Goal: Check status: Check status

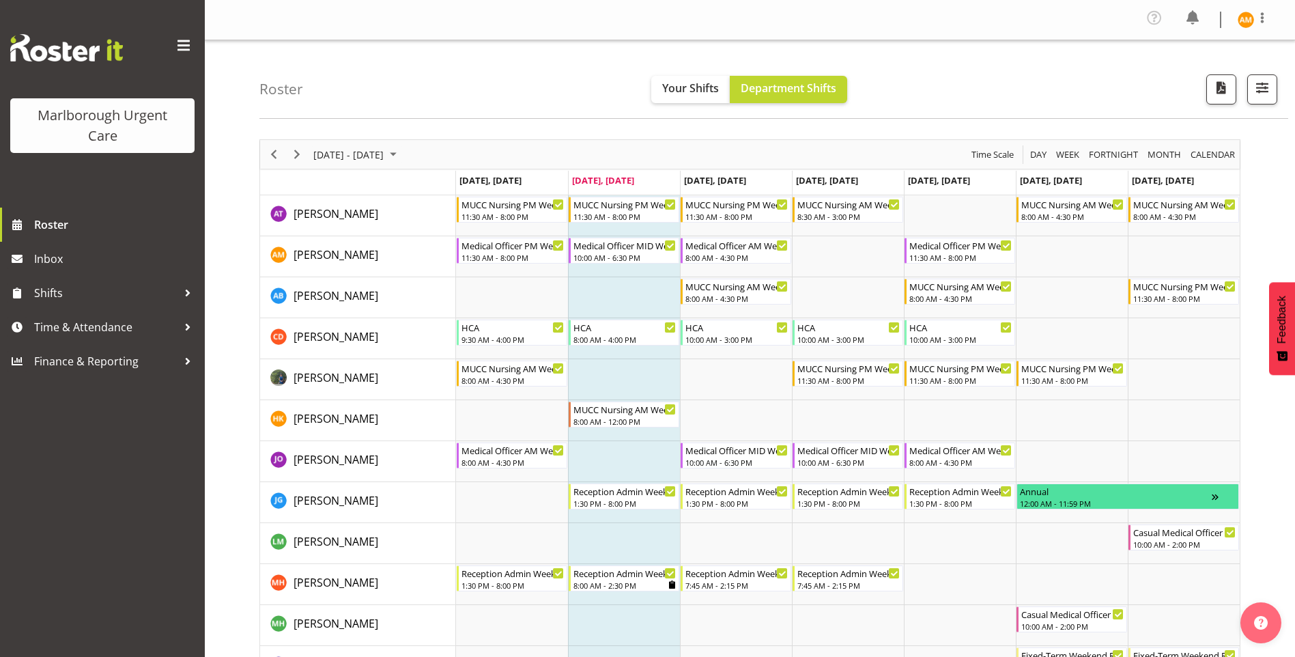
scroll to position [182, 0]
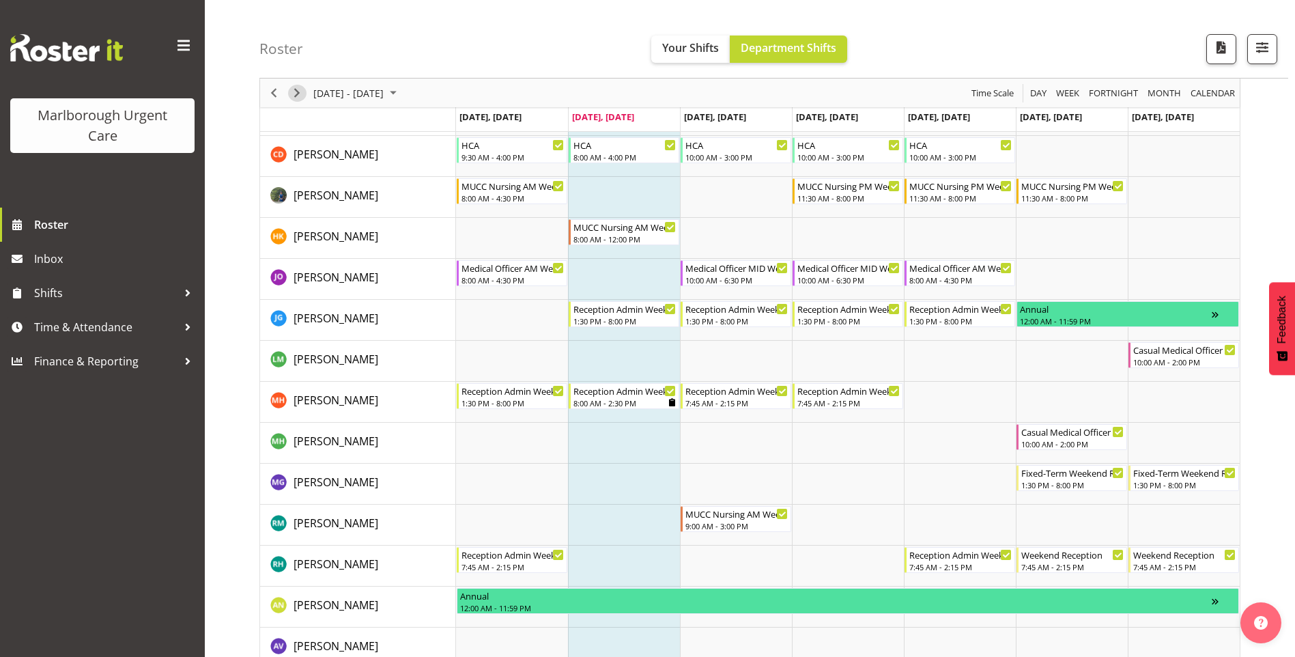
click at [298, 91] on span "Next" at bounding box center [297, 93] width 16 height 17
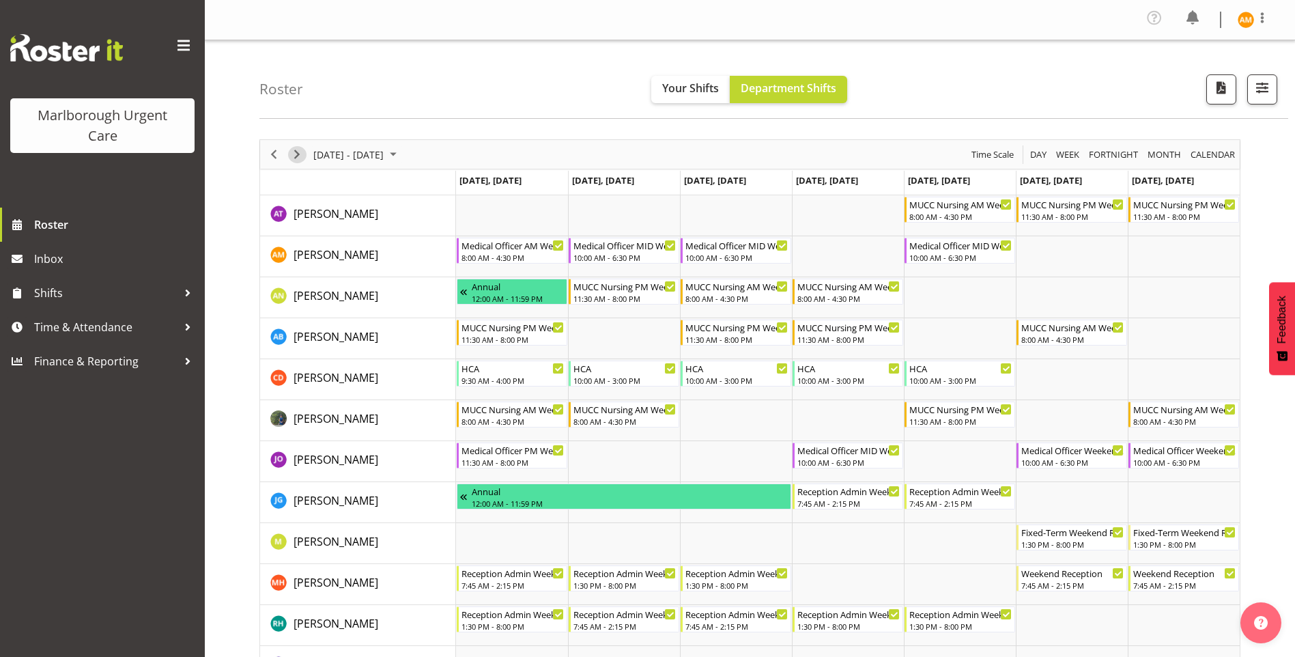
click at [300, 156] on span "Next" at bounding box center [297, 154] width 16 height 17
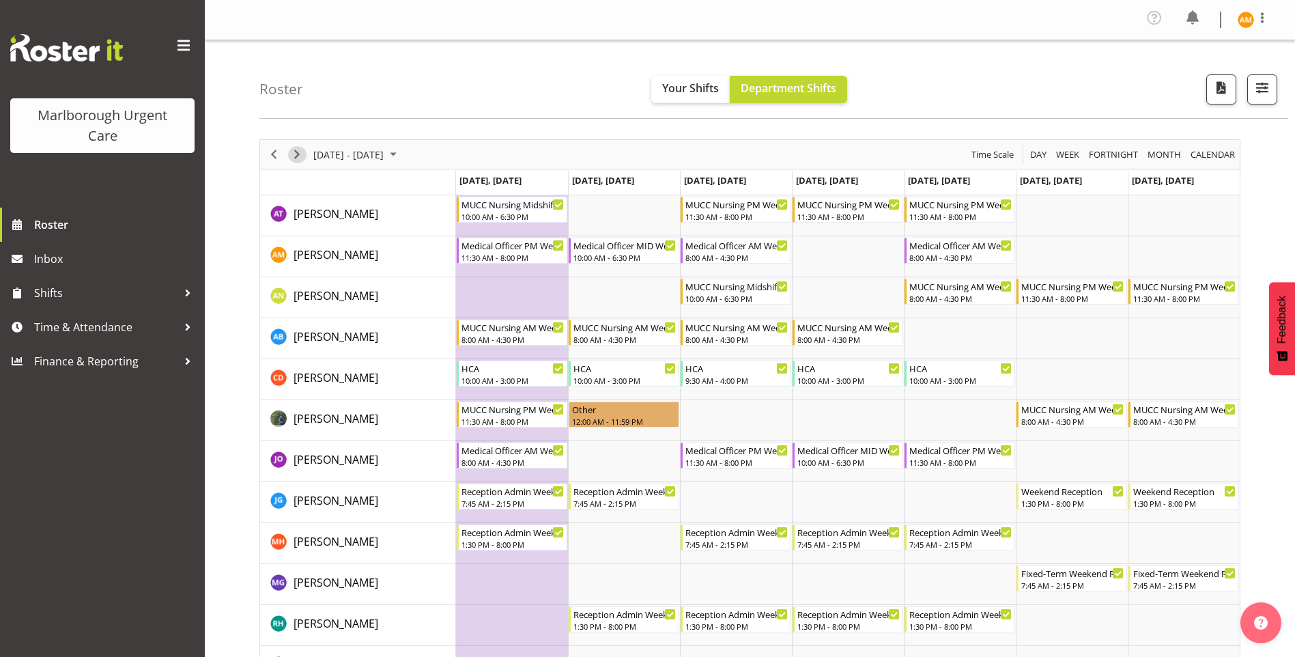
click at [294, 152] on span "Next" at bounding box center [297, 154] width 16 height 17
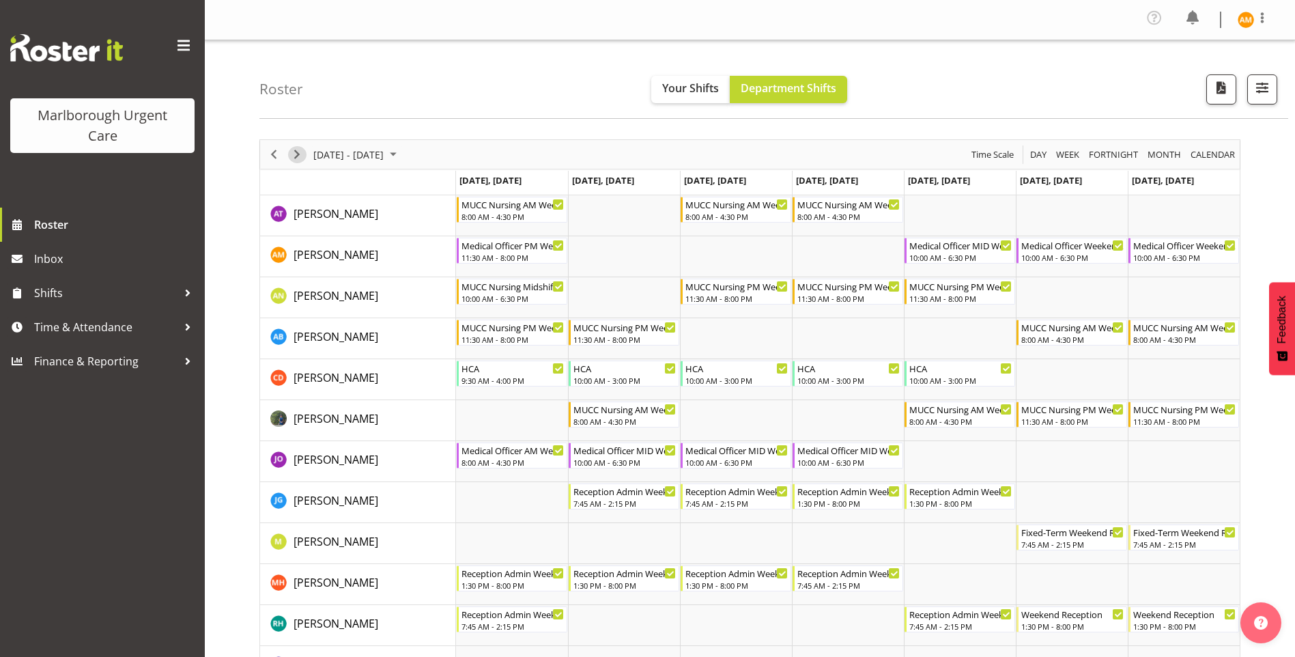
click at [302, 158] on span "Next" at bounding box center [297, 154] width 16 height 17
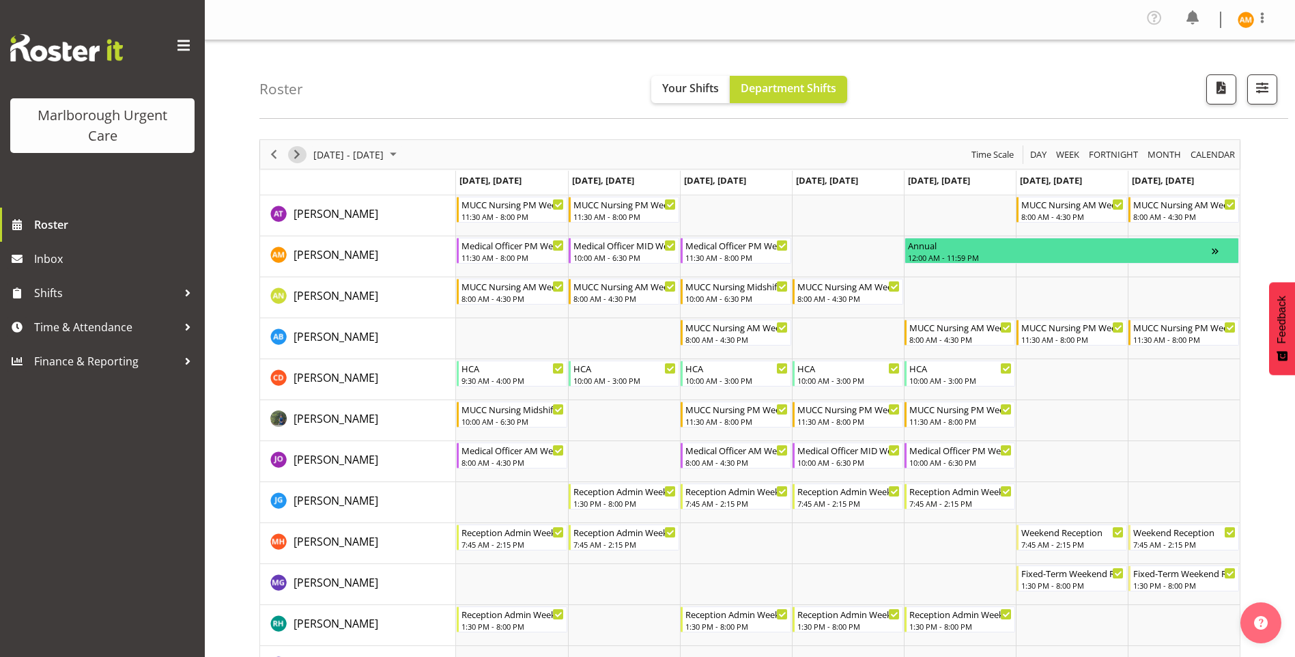
click at [303, 156] on span "Next" at bounding box center [297, 154] width 16 height 17
